Goal: Information Seeking & Learning: Find specific page/section

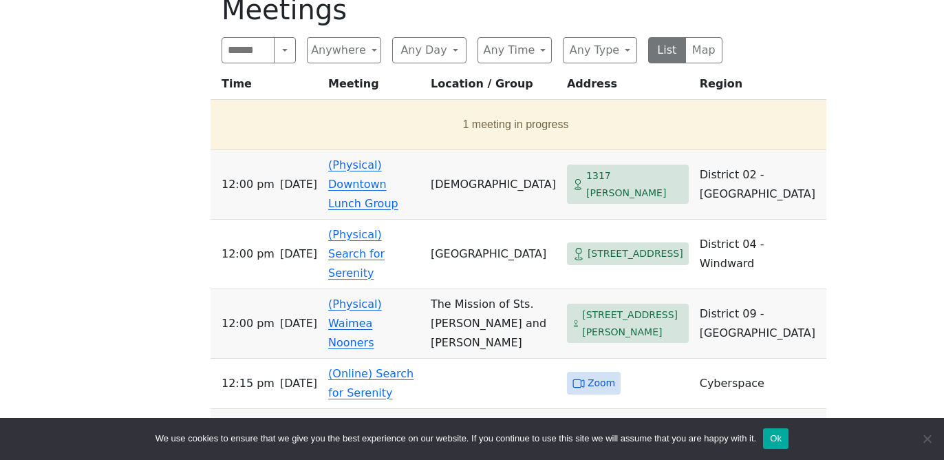
scroll to position [493, 0]
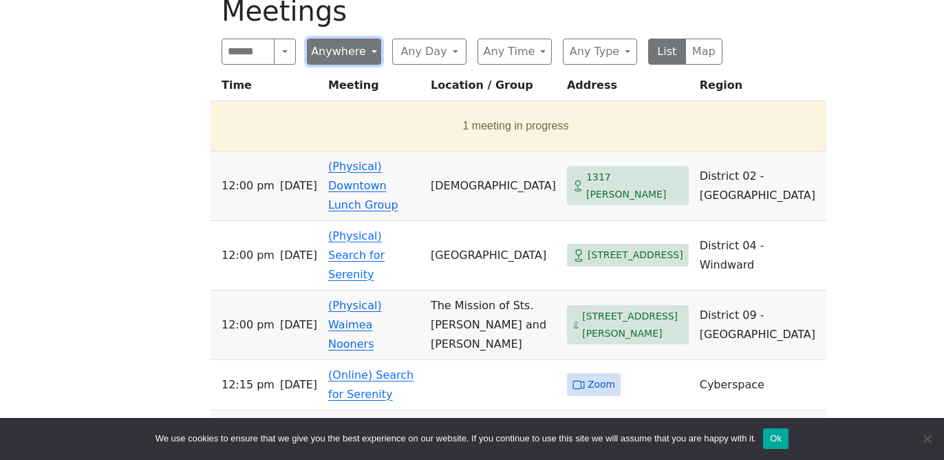
click at [349, 58] on button "Anywhere" at bounding box center [344, 52] width 74 height 26
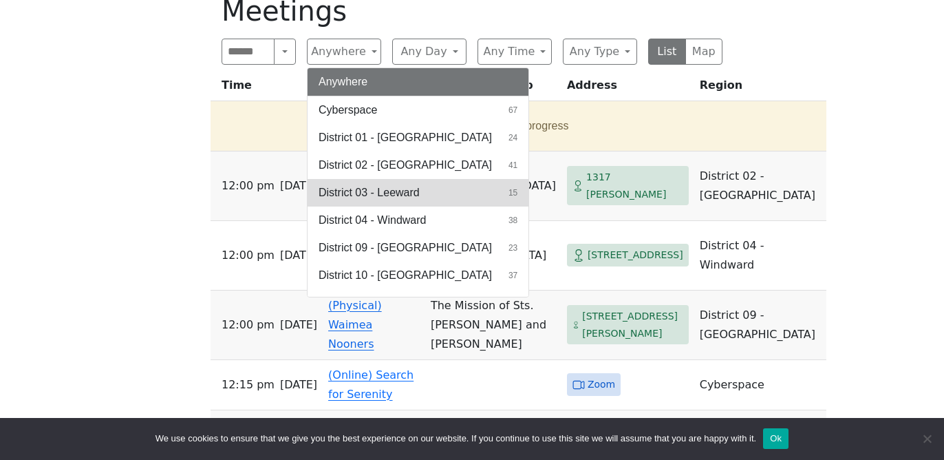
click at [350, 193] on span "District 03 - Leeward" at bounding box center [369, 192] width 101 height 17
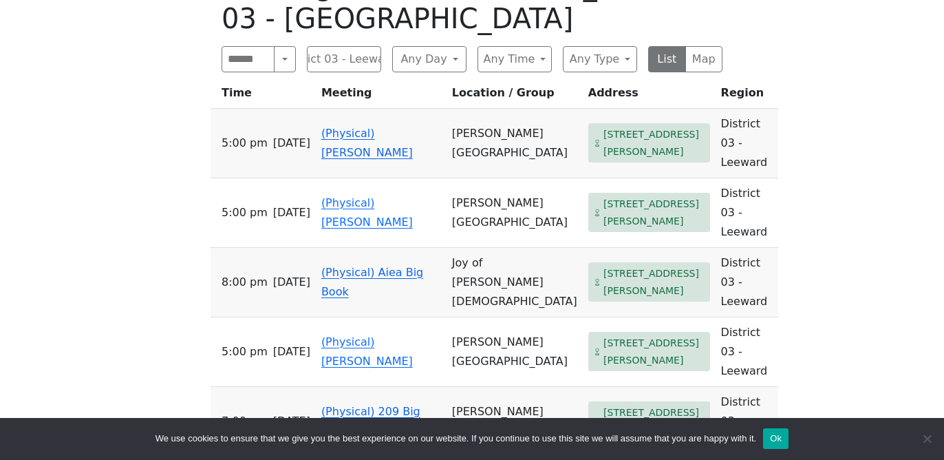
scroll to position [502, 0]
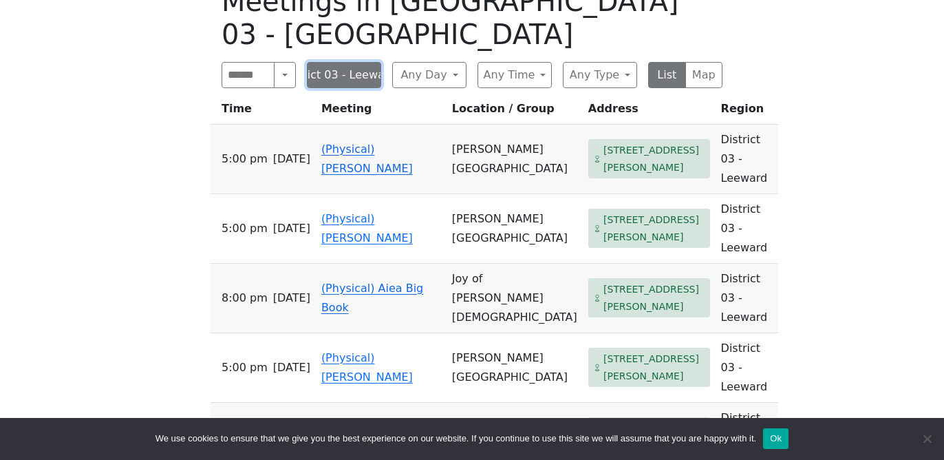
click at [346, 62] on button "District 03 - Leeward" at bounding box center [344, 75] width 74 height 26
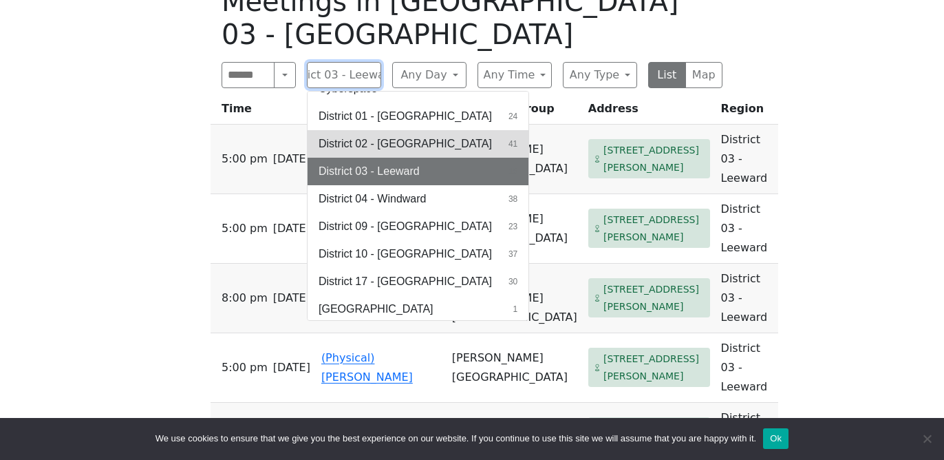
scroll to position [47, 0]
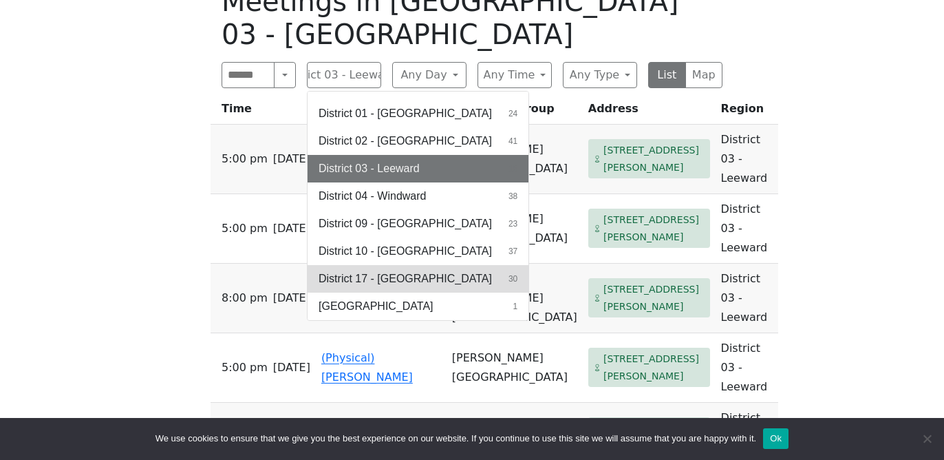
click at [378, 270] on span "District 17 - [GEOGRAPHIC_DATA]" at bounding box center [405, 278] width 173 height 17
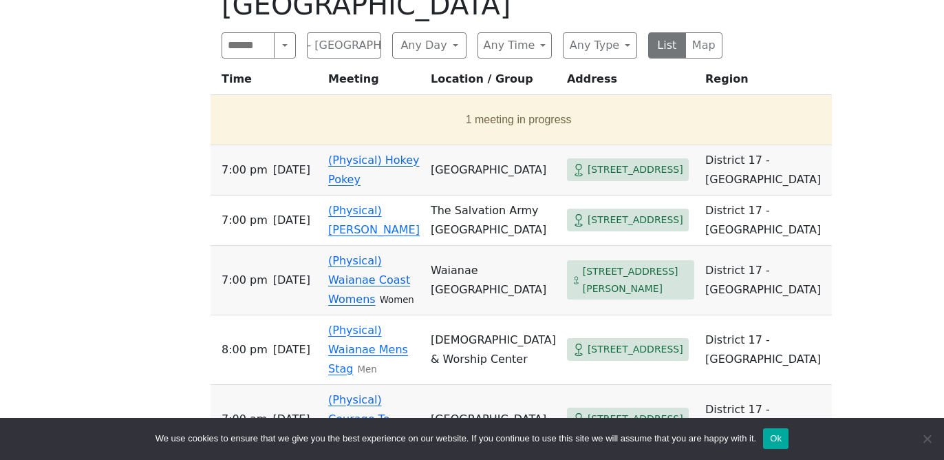
scroll to position [539, 0]
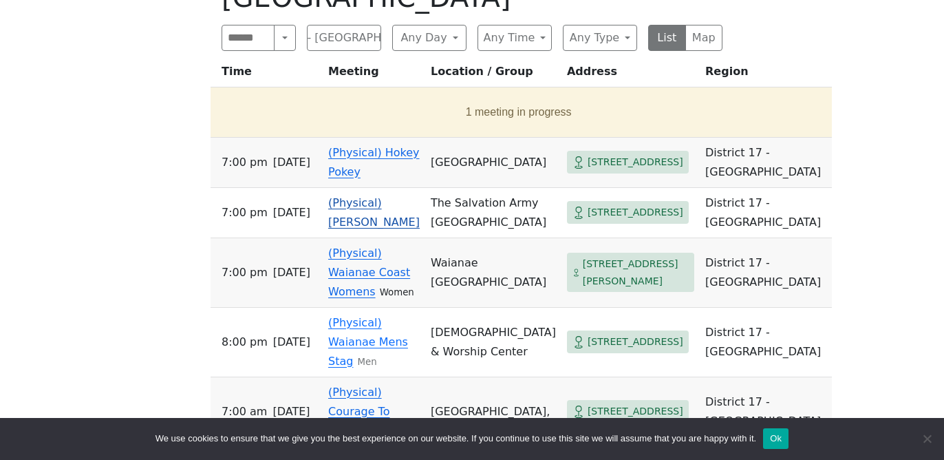
click at [371, 196] on link "(Physical) [PERSON_NAME]" at bounding box center [374, 212] width 92 height 32
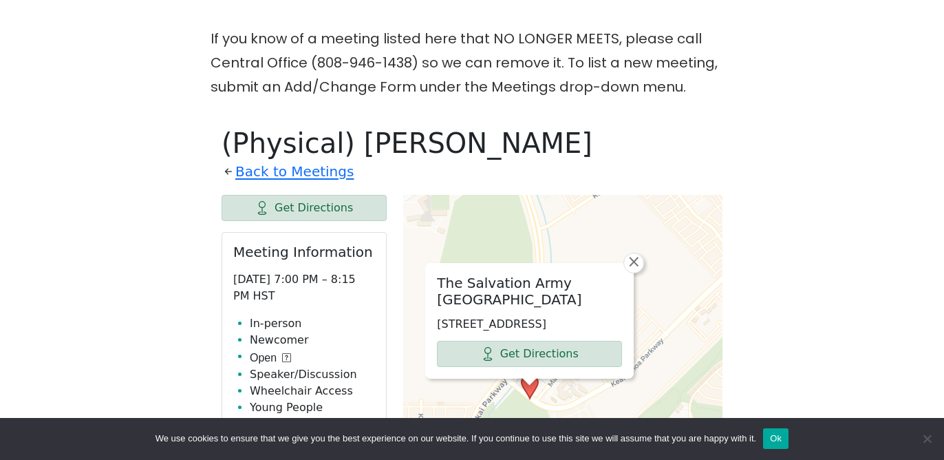
scroll to position [367, 0]
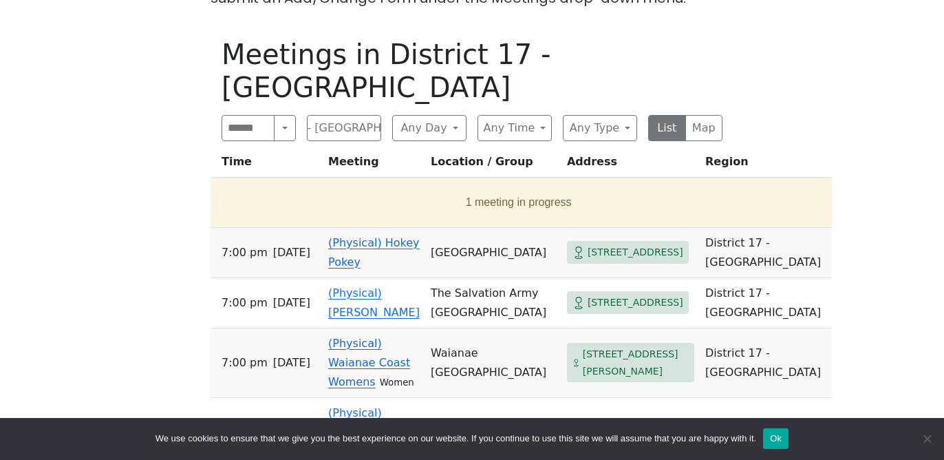
scroll to position [454, 0]
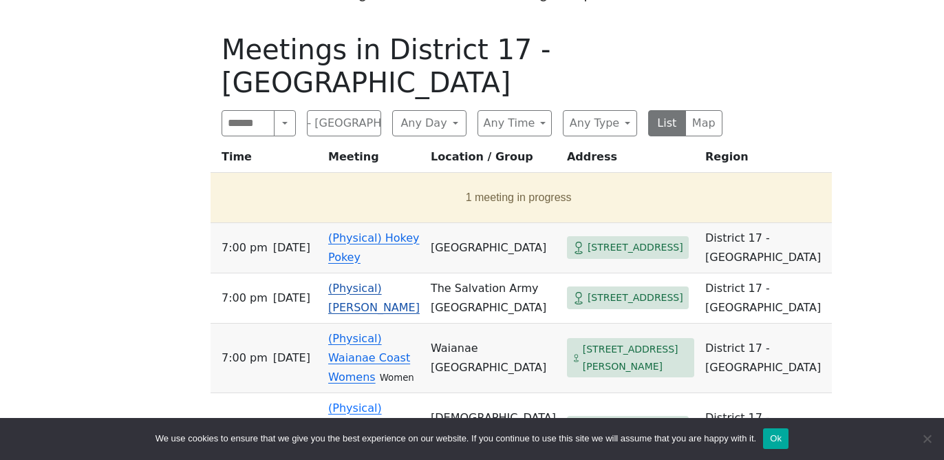
click at [372, 281] on link "(Physical) [PERSON_NAME]" at bounding box center [374, 297] width 92 height 32
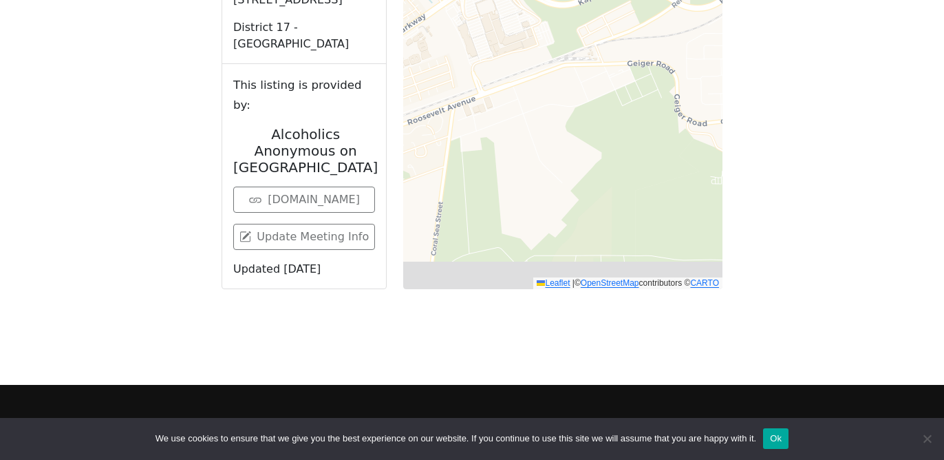
scroll to position [931, 0]
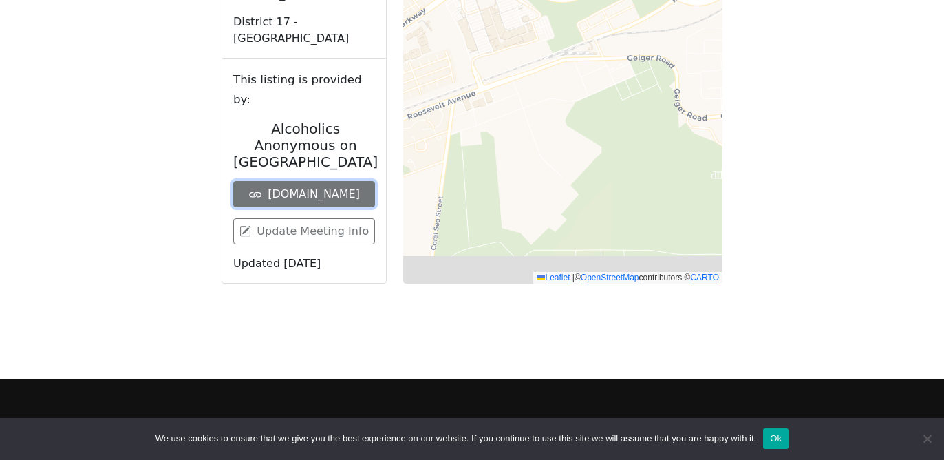
click at [338, 181] on link "[DOMAIN_NAME]" at bounding box center [304, 194] width 142 height 26
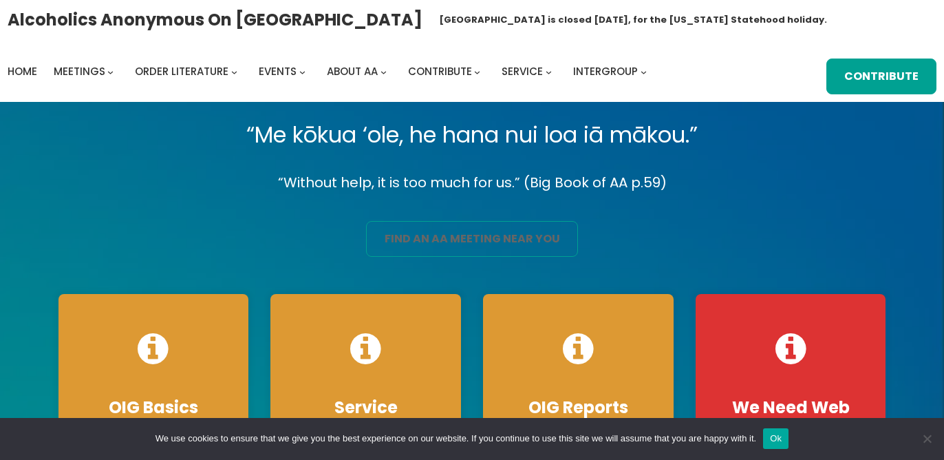
click at [474, 242] on link "find an aa meeting near you" at bounding box center [472, 239] width 212 height 36
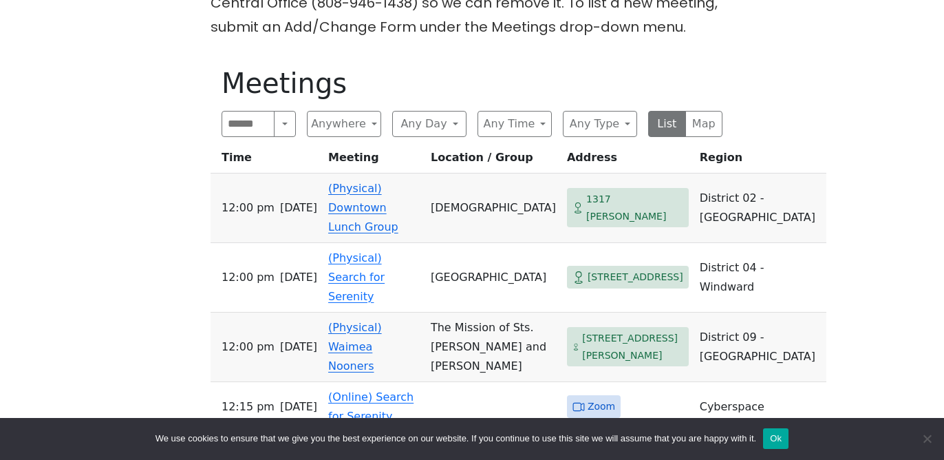
scroll to position [422, 0]
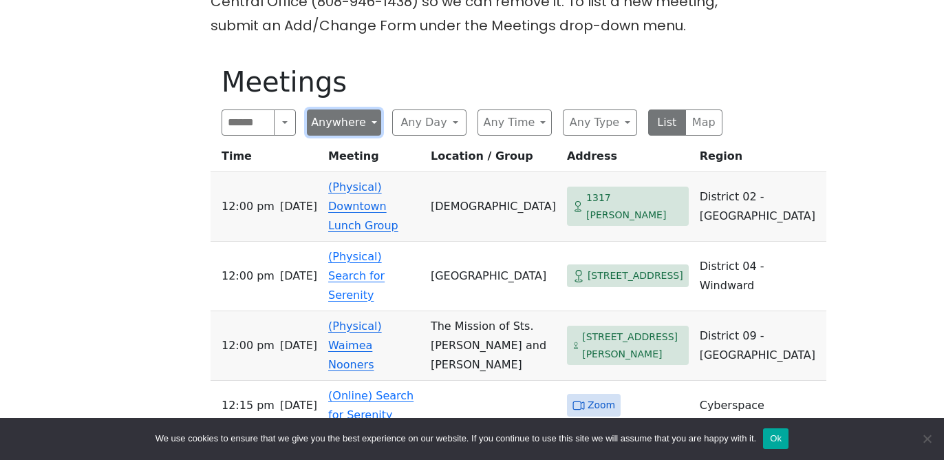
click at [332, 127] on button "Anywhere" at bounding box center [344, 122] width 74 height 26
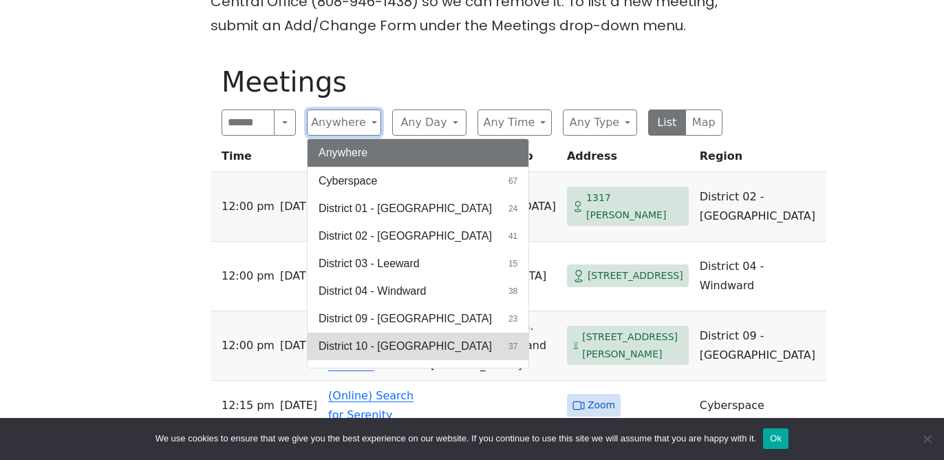
scroll to position [47, 0]
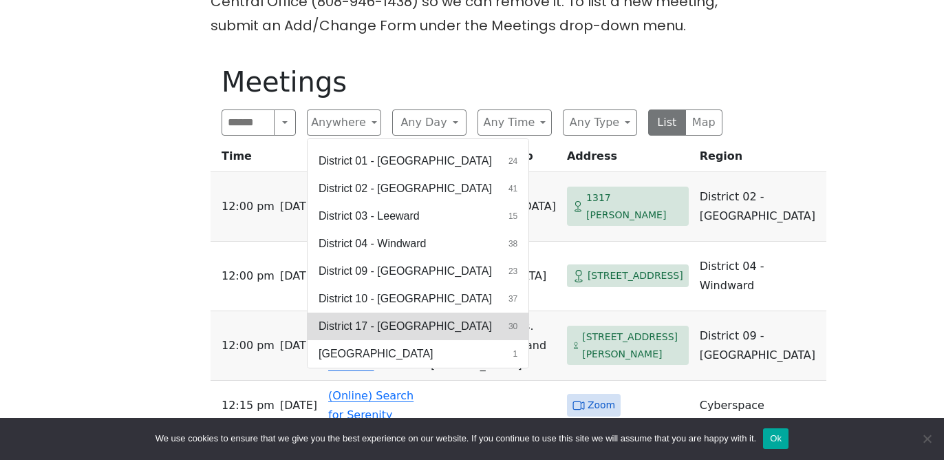
click at [367, 328] on span "District 17 - [GEOGRAPHIC_DATA]" at bounding box center [405, 326] width 173 height 17
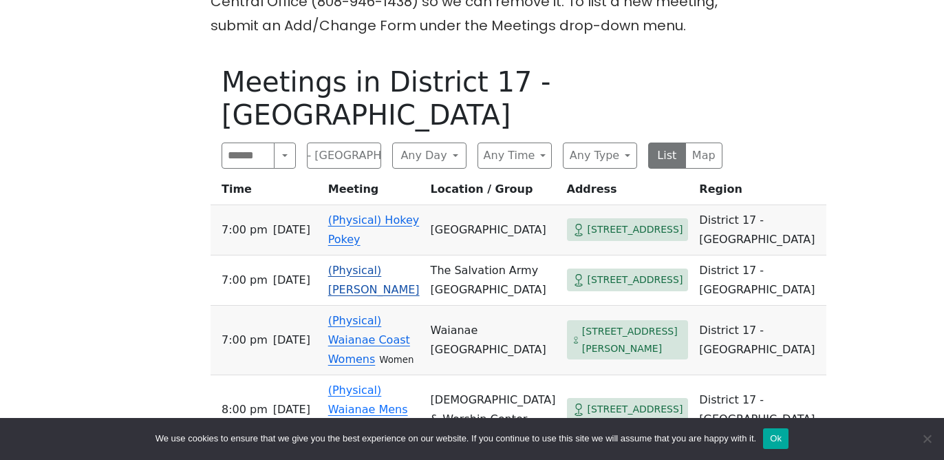
click at [534, 255] on td "The Salvation Army [GEOGRAPHIC_DATA]" at bounding box center [493, 280] width 136 height 50
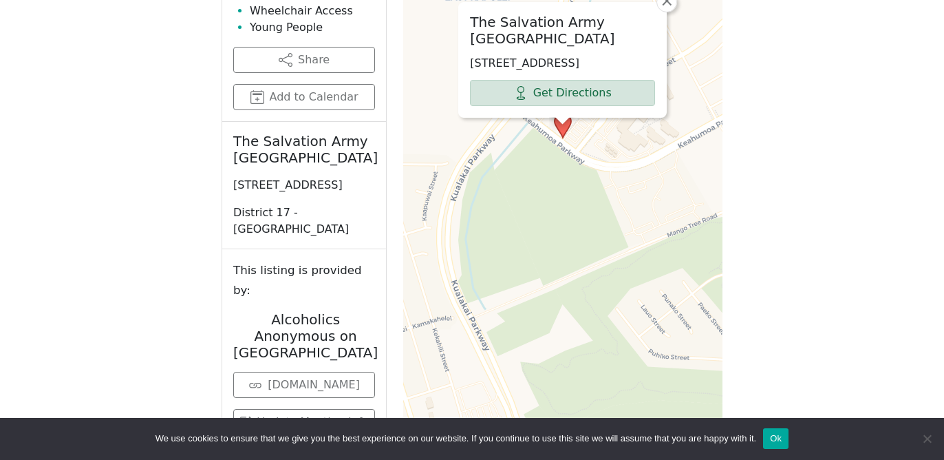
scroll to position [738, 0]
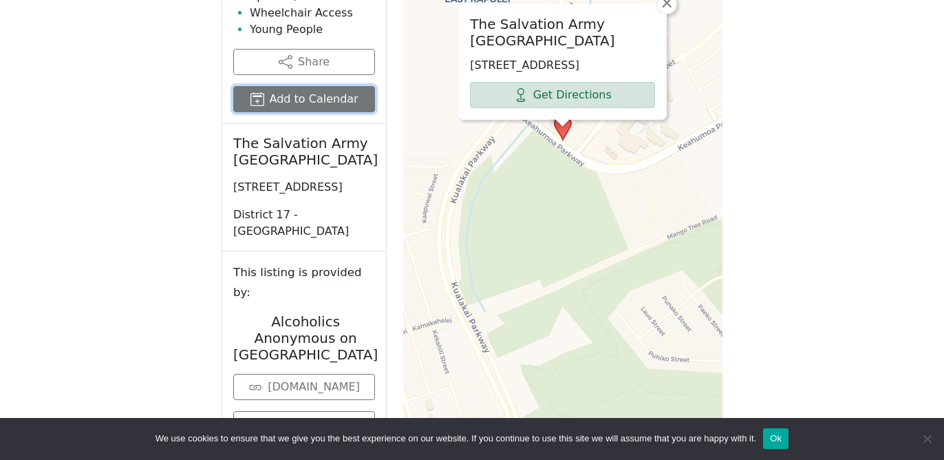
click at [323, 100] on button "Add to Calendar" at bounding box center [304, 99] width 142 height 26
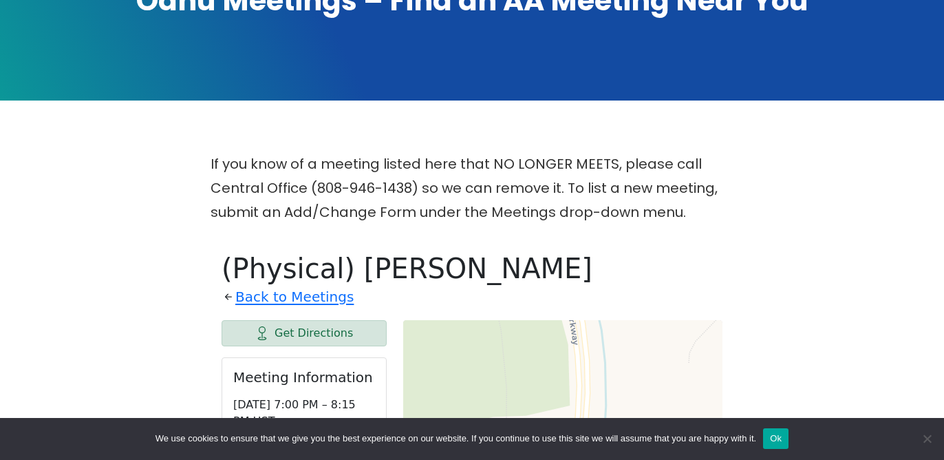
scroll to position [236, 0]
